Goal: Find specific page/section: Find specific page/section

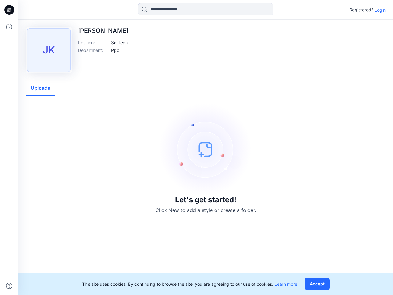
click at [196, 147] on img at bounding box center [206, 149] width 92 height 92
click at [10, 10] on icon at bounding box center [10, 10] width 2 height 0
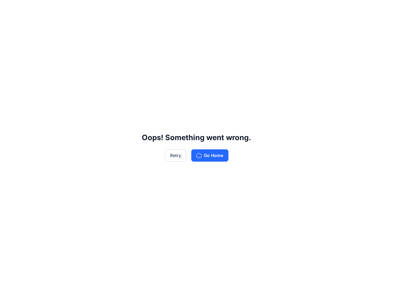
click at [9, 286] on div "Oops! Something went wrong. Retry Go Home" at bounding box center [196, 147] width 393 height 295
click at [206, 9] on div "Oops! Something went wrong. Retry Go Home" at bounding box center [196, 147] width 393 height 295
click at [380, 10] on div "Oops! Something went wrong. Retry Go Home" at bounding box center [196, 147] width 393 height 295
click at [119, 42] on div "Oops! Something went wrong. Retry Go Home" at bounding box center [196, 147] width 393 height 295
click at [115, 50] on div "Oops! Something went wrong. Retry Go Home" at bounding box center [196, 147] width 393 height 295
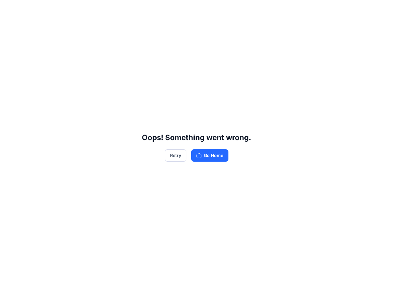
click at [41, 88] on div "Oops! Something went wrong. Retry Go Home" at bounding box center [196, 147] width 393 height 295
click at [318, 284] on div "Oops! Something went wrong. Retry Go Home" at bounding box center [196, 147] width 393 height 295
